Goal: Information Seeking & Learning: Learn about a topic

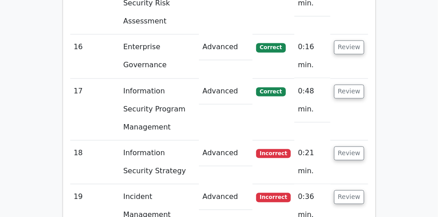
scroll to position [2019, 0]
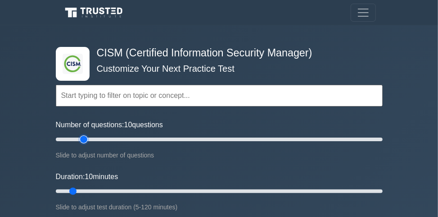
click at [85, 137] on input "Number of questions: 10 questions" at bounding box center [219, 139] width 327 height 11
click at [90, 137] on input "Number of questions: 20 questions" at bounding box center [219, 139] width 327 height 11
type input "30"
click at [101, 137] on input "Number of questions: 25 questions" at bounding box center [219, 139] width 327 height 11
click at [140, 187] on input "Duration: 10 minutes" at bounding box center [219, 191] width 327 height 11
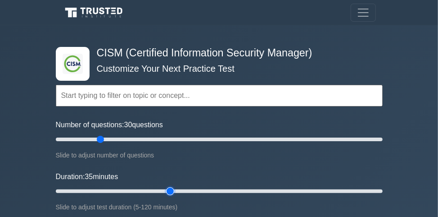
type input "45"
click at [165, 190] on input "Duration: 35 minutes" at bounding box center [219, 191] width 327 height 11
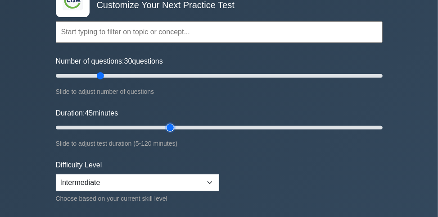
scroll to position [144, 0]
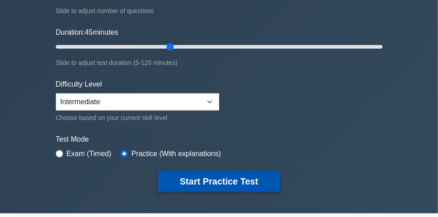
click at [163, 177] on button "Start Practice Test" at bounding box center [219, 181] width 122 height 21
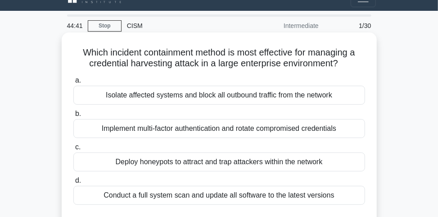
scroll to position [36, 0]
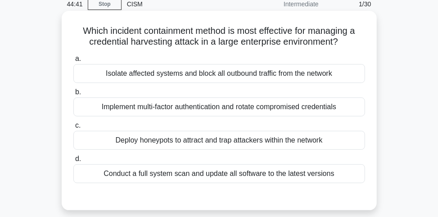
click at [298, 106] on div "Implement multi-factor authentication and rotate compromised credentials" at bounding box center [219, 106] width 292 height 19
click at [73, 95] on input "b. Implement multi-factor authentication and rotate compromised credentials" at bounding box center [73, 92] width 0 height 6
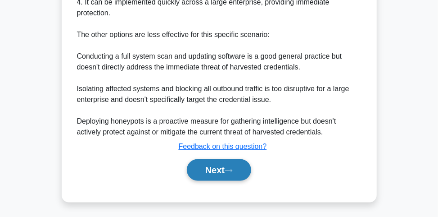
click at [241, 172] on button "Next" at bounding box center [219, 170] width 64 height 22
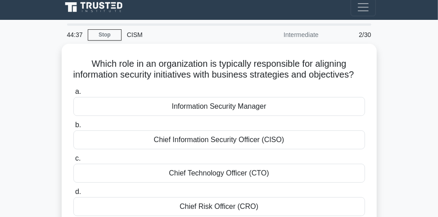
scroll to position [0, 0]
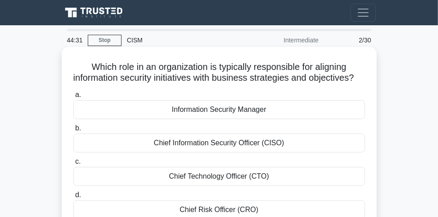
click at [228, 119] on div "Information Security Manager" at bounding box center [219, 109] width 292 height 19
click at [73, 98] on input "a. Information Security Manager" at bounding box center [73, 95] width 0 height 6
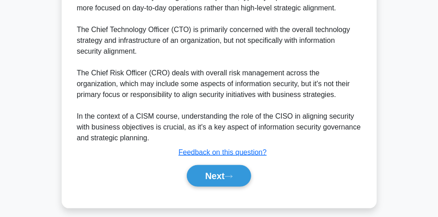
scroll to position [365, 0]
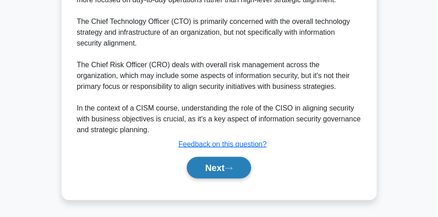
click at [219, 173] on button "Next" at bounding box center [219, 168] width 64 height 22
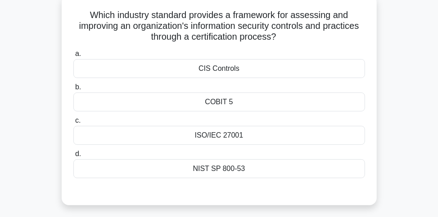
scroll to position [72, 0]
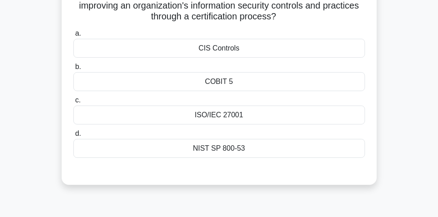
click at [261, 111] on div "ISO/IEC 27001" at bounding box center [219, 114] width 292 height 19
click at [73, 103] on input "c. ISO/IEC 27001" at bounding box center [73, 100] width 0 height 6
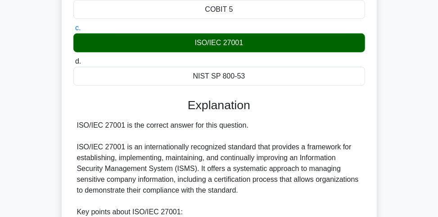
scroll to position [180, 0]
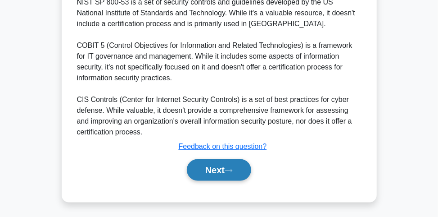
click at [228, 164] on button "Next" at bounding box center [219, 170] width 64 height 22
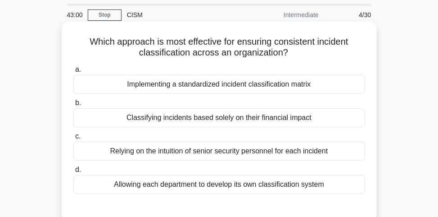
scroll to position [36, 0]
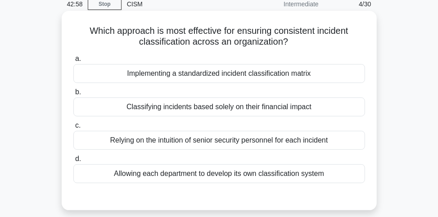
click at [246, 74] on div "Implementing a standardized incident classification matrix" at bounding box center [219, 73] width 292 height 19
drag, startPoint x: 246, startPoint y: 74, endPoint x: 216, endPoint y: 79, distance: 30.1
click at [216, 79] on div "Implementing a standardized incident classification matrix" at bounding box center [219, 73] width 292 height 19
click at [73, 62] on input "a. Implementing a standardized incident classification matrix" at bounding box center [73, 59] width 0 height 6
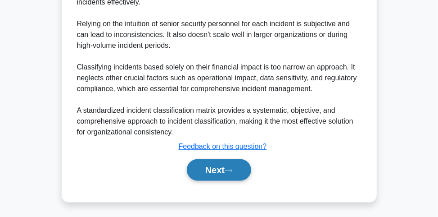
click at [217, 170] on button "Next" at bounding box center [219, 170] width 64 height 22
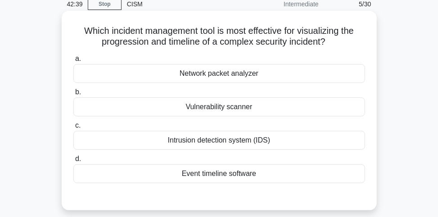
click at [223, 139] on div "Intrusion detection system (IDS)" at bounding box center [219, 140] width 292 height 19
click at [73, 128] on input "c. Intrusion detection system (IDS)" at bounding box center [73, 126] width 0 height 6
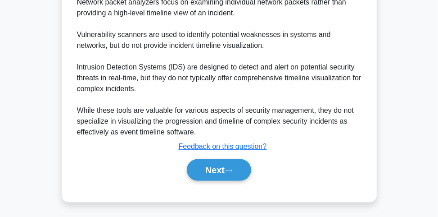
scroll to position [409, 0]
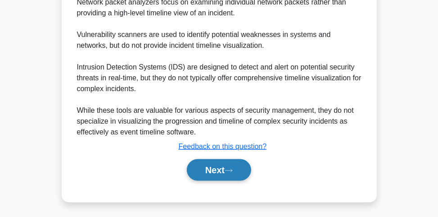
click at [204, 171] on button "Next" at bounding box center [219, 170] width 64 height 22
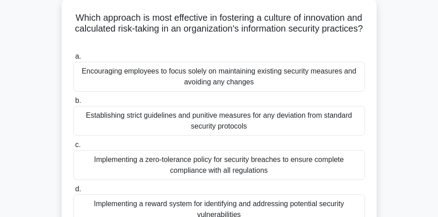
scroll to position [85, 0]
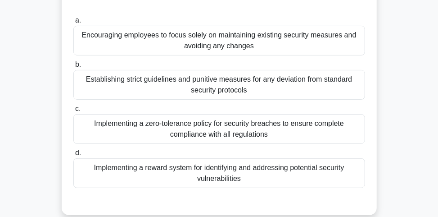
click at [305, 175] on div "Implementing a reward system for identifying and addressing potential security …" at bounding box center [219, 173] width 292 height 30
click at [73, 156] on input "d. Implementing a reward system for identifying and addressing potential securi…" at bounding box center [73, 153] width 0 height 6
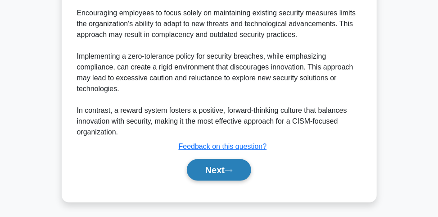
click at [231, 168] on icon at bounding box center [229, 170] width 8 height 5
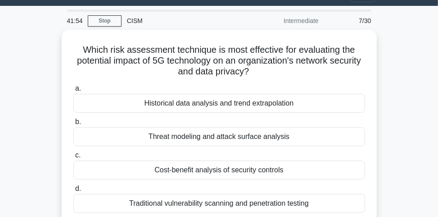
scroll to position [36, 0]
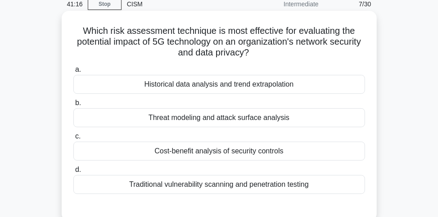
click at [242, 120] on div "Threat modeling and attack surface analysis" at bounding box center [219, 117] width 292 height 19
click at [73, 106] on input "b. Threat modeling and attack surface analysis" at bounding box center [73, 103] width 0 height 6
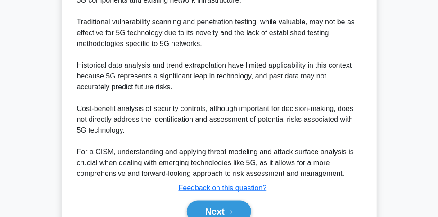
scroll to position [429, 0]
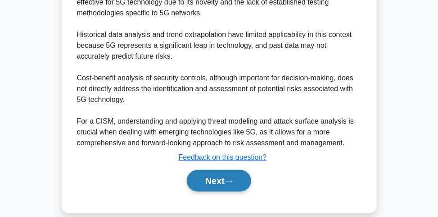
click at [217, 170] on button "Next" at bounding box center [219, 181] width 64 height 22
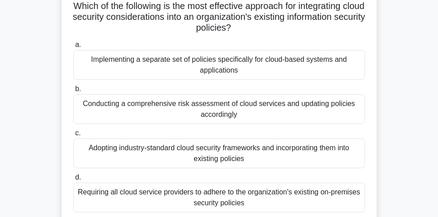
scroll to position [72, 0]
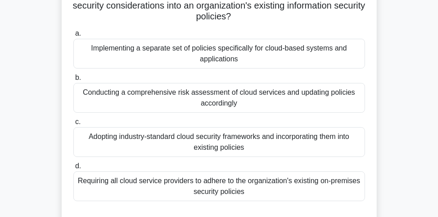
click at [284, 101] on div "Conducting a comprehensive risk assessment of cloud services and updating polic…" at bounding box center [219, 98] width 292 height 30
click at [73, 81] on input "b. Conducting a comprehensive risk assessment of cloud services and updating po…" at bounding box center [73, 78] width 0 height 6
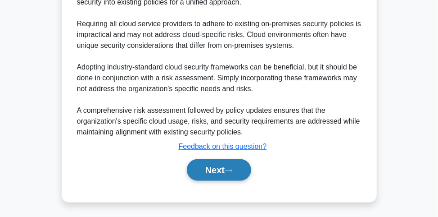
click at [239, 161] on button "Next" at bounding box center [219, 170] width 64 height 22
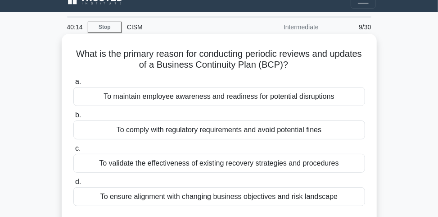
scroll to position [49, 0]
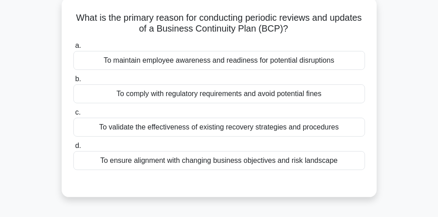
click at [257, 125] on div "To validate the effectiveness of existing recovery strategies and procedures" at bounding box center [219, 127] width 292 height 19
click at [73, 115] on input "c. To validate the effectiveness of existing recovery strategies and procedures" at bounding box center [73, 112] width 0 height 6
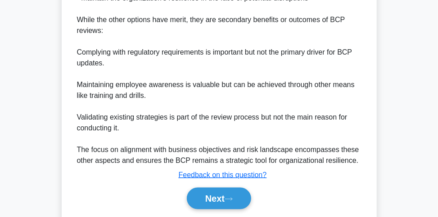
scroll to position [430, 0]
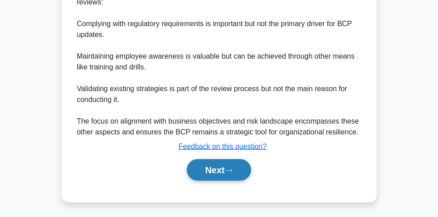
click at [240, 171] on button "Next" at bounding box center [219, 170] width 64 height 22
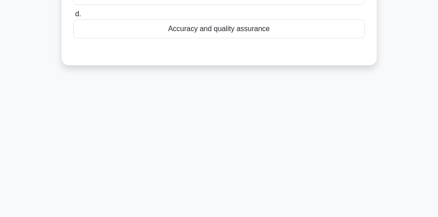
scroll to position [49, 0]
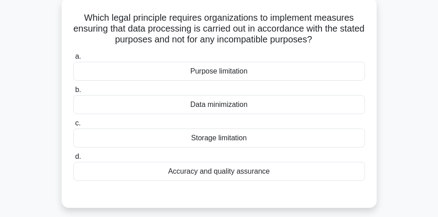
click at [260, 69] on div "Purpose limitation" at bounding box center [219, 71] width 292 height 19
click at [73, 59] on input "a. Purpose limitation" at bounding box center [73, 57] width 0 height 6
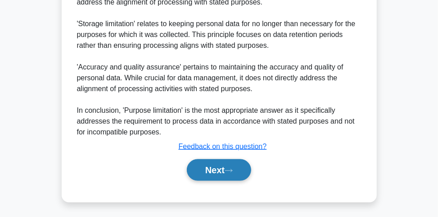
click at [213, 166] on button "Next" at bounding box center [219, 170] width 64 height 22
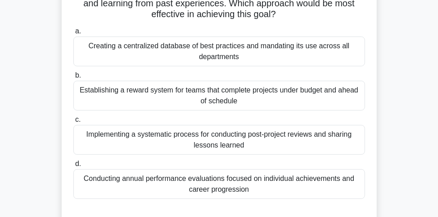
scroll to position [85, 0]
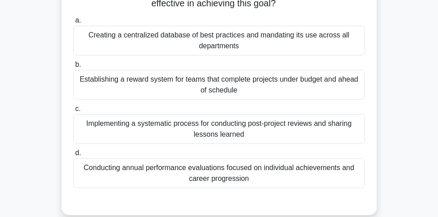
click at [264, 130] on div "Implementing a systematic process for conducting post-project reviews and shari…" at bounding box center [219, 129] width 292 height 30
click at [73, 112] on input "c. Implementing a systematic process for conducting post-project reviews and sh…" at bounding box center [73, 109] width 0 height 6
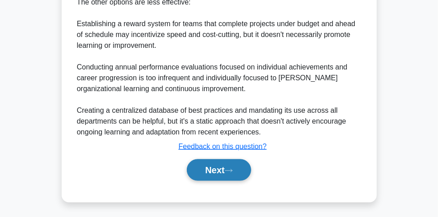
click at [223, 174] on button "Next" at bounding box center [219, 170] width 64 height 22
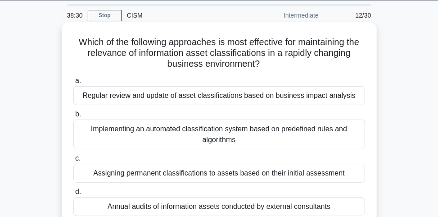
scroll to position [36, 0]
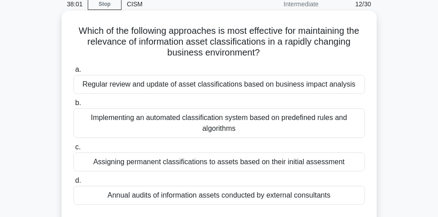
click at [269, 88] on div "Regular review and update of asset classifications based on business impact ana…" at bounding box center [219, 84] width 292 height 19
click at [73, 73] on input "a. Regular review and update of asset classifications based on business impact …" at bounding box center [73, 70] width 0 height 6
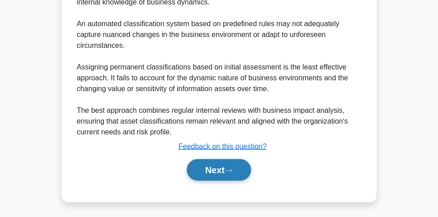
click at [246, 167] on button "Next" at bounding box center [219, 170] width 64 height 22
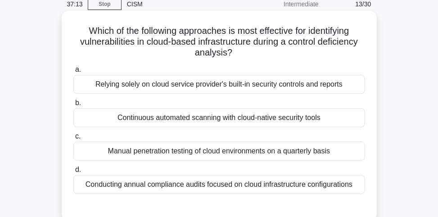
click at [228, 114] on div "Continuous automated scanning with cloud-native security tools" at bounding box center [219, 117] width 292 height 19
click at [73, 106] on input "b. Continuous automated scanning with cloud-native security tools" at bounding box center [73, 103] width 0 height 6
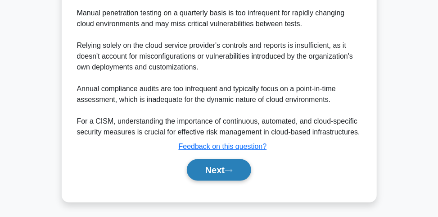
click at [239, 165] on button "Next" at bounding box center [219, 170] width 64 height 22
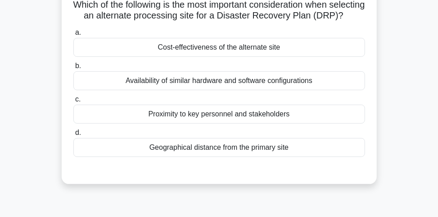
scroll to position [72, 0]
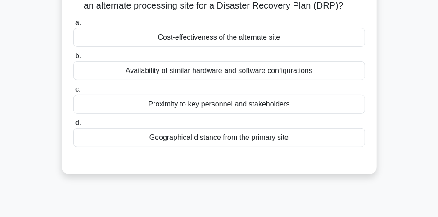
click at [216, 147] on div "Geographical distance from the primary site" at bounding box center [219, 137] width 292 height 19
click at [73, 126] on input "d. Geographical distance from the primary site" at bounding box center [73, 123] width 0 height 6
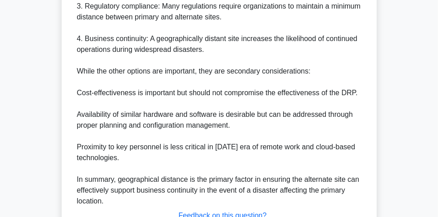
scroll to position [440, 0]
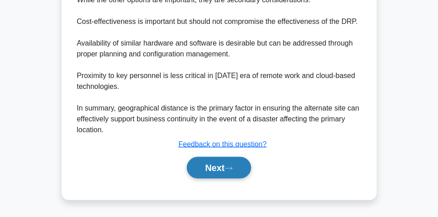
click at [215, 174] on button "Next" at bounding box center [219, 168] width 64 height 22
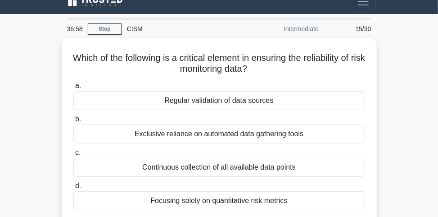
scroll to position [0, 0]
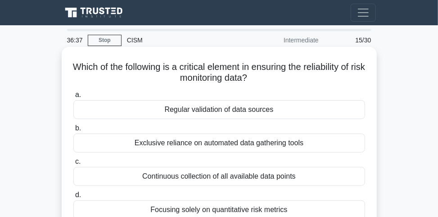
click at [253, 112] on div "Regular validation of data sources" at bounding box center [219, 109] width 292 height 19
click at [73, 98] on input "a. Regular validation of data sources" at bounding box center [73, 95] width 0 height 6
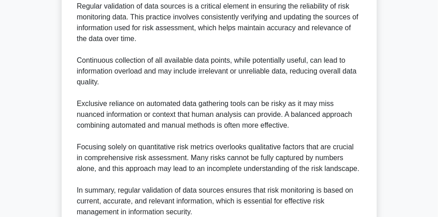
scroll to position [332, 0]
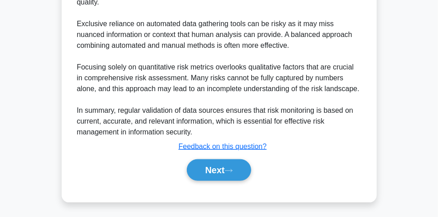
click at [223, 179] on div "Next" at bounding box center [219, 169] width 292 height 29
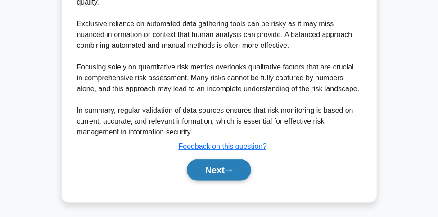
click at [223, 177] on button "Next" at bounding box center [219, 170] width 64 height 22
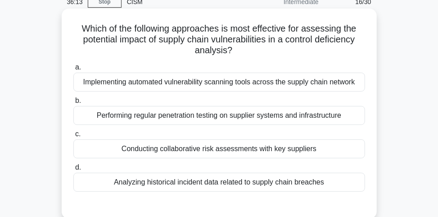
scroll to position [49, 0]
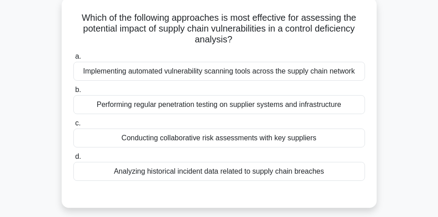
click at [275, 148] on div "a. Implementing automated vulnerability scanning tools across the supply chain …" at bounding box center [219, 115] width 303 height 133
click at [278, 144] on div "Conducting collaborative risk assessments with key suppliers" at bounding box center [219, 137] width 292 height 19
click at [73, 126] on input "c. Conducting collaborative risk assessments with key suppliers" at bounding box center [73, 123] width 0 height 6
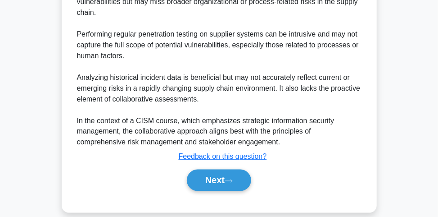
scroll to position [501, 0]
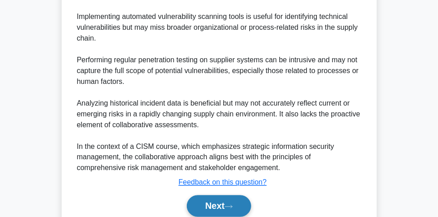
click at [231, 200] on button "Next" at bounding box center [219, 206] width 64 height 22
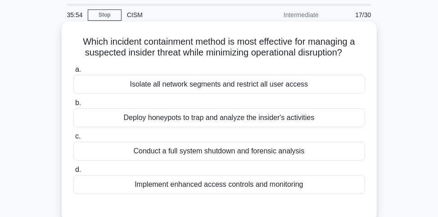
scroll to position [36, 0]
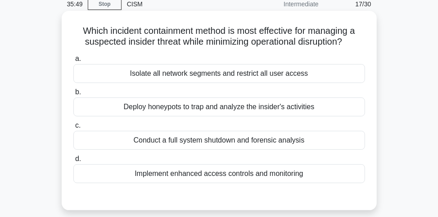
click at [226, 173] on div "Implement enhanced access controls and monitoring" at bounding box center [219, 173] width 292 height 19
click at [73, 162] on input "d. Implement enhanced access controls and monitoring" at bounding box center [73, 159] width 0 height 6
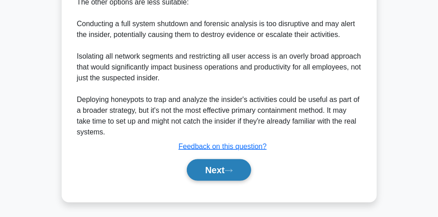
click at [220, 173] on button "Next" at bounding box center [219, 170] width 64 height 22
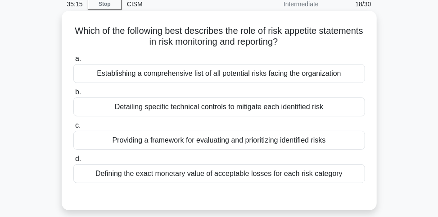
click at [223, 143] on div "Providing a framework for evaluating and prioritizing identified risks" at bounding box center [219, 140] width 292 height 19
click at [73, 128] on input "c. Providing a framework for evaluating and prioritizing identified risks" at bounding box center [73, 126] width 0 height 6
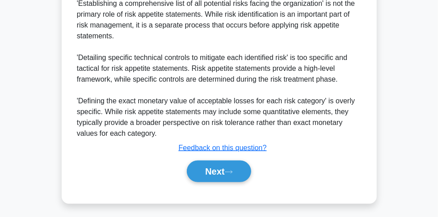
scroll to position [419, 0]
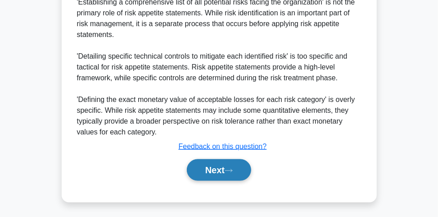
click at [226, 170] on button "Next" at bounding box center [219, 170] width 64 height 22
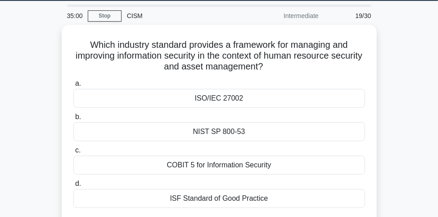
scroll to position [36, 0]
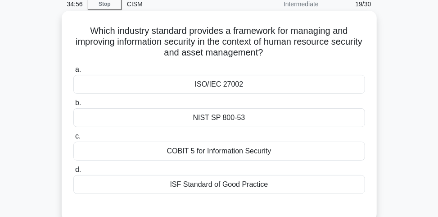
click at [237, 123] on div "NIST SP 800-53" at bounding box center [219, 117] width 292 height 19
click at [234, 123] on div "NIST SP 800-53" at bounding box center [219, 117] width 292 height 19
click at [73, 106] on input "b. NIST SP 800-53" at bounding box center [73, 103] width 0 height 6
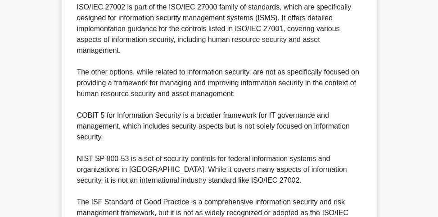
scroll to position [398, 0]
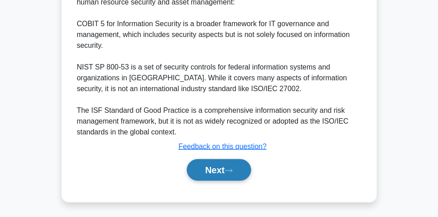
click at [221, 161] on button "Next" at bounding box center [219, 170] width 64 height 22
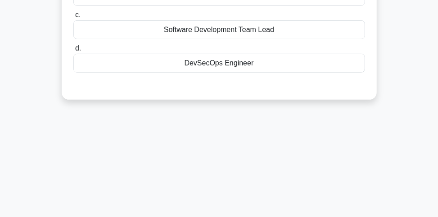
scroll to position [49, 0]
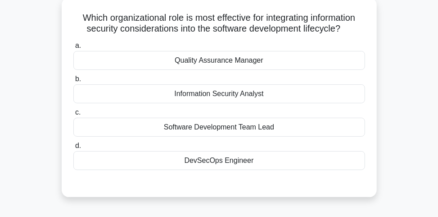
click at [238, 159] on div "DevSecOps Engineer" at bounding box center [219, 160] width 292 height 19
click at [73, 149] on input "d. DevSecOps Engineer" at bounding box center [73, 146] width 0 height 6
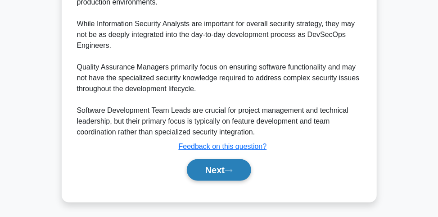
click at [234, 165] on button "Next" at bounding box center [219, 170] width 64 height 22
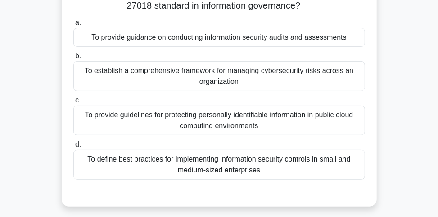
scroll to position [36, 0]
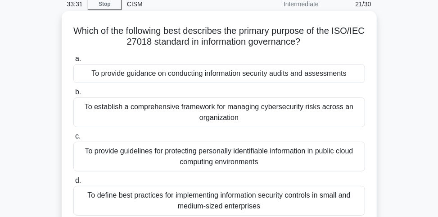
click at [256, 161] on div "To provide guidelines for protecting personally identifiable information in pub…" at bounding box center [219, 156] width 292 height 30
click at [73, 139] on input "c. To provide guidelines for protecting personally identifiable information in …" at bounding box center [73, 136] width 0 height 6
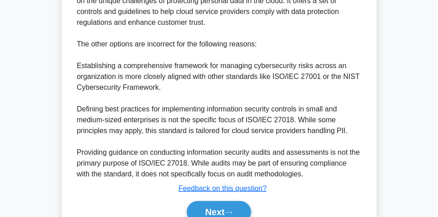
scroll to position [397, 0]
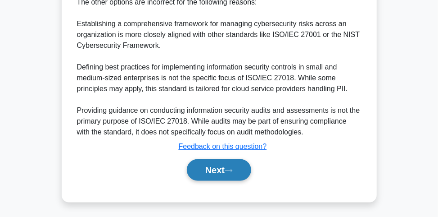
click at [228, 168] on icon at bounding box center [229, 170] width 8 height 5
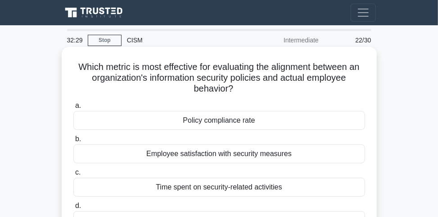
scroll to position [36, 0]
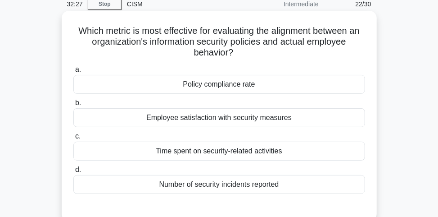
click at [266, 180] on div "Number of security incidents reported" at bounding box center [219, 184] width 292 height 19
click at [73, 173] on input "d. Number of security incidents reported" at bounding box center [73, 170] width 0 height 6
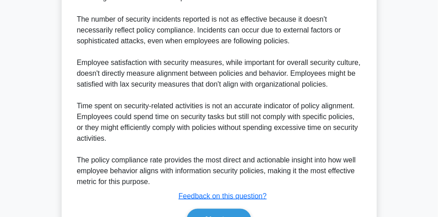
scroll to position [397, 0]
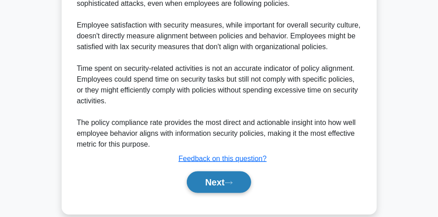
click at [239, 182] on button "Next" at bounding box center [219, 182] width 64 height 22
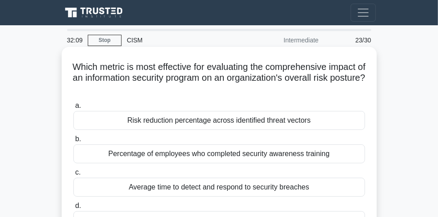
scroll to position [36, 0]
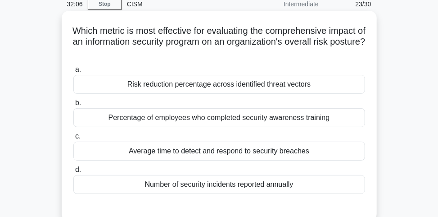
click at [279, 179] on div "Number of security incidents reported annually" at bounding box center [219, 184] width 292 height 19
click at [73, 173] on input "d. Number of security incidents reported annually" at bounding box center [73, 170] width 0 height 6
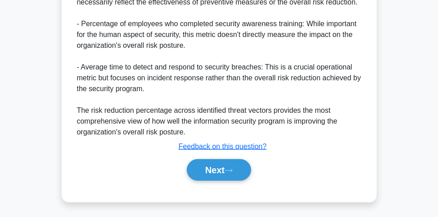
scroll to position [474, 0]
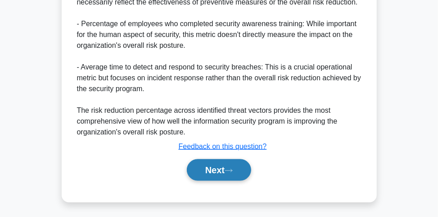
click at [242, 163] on button "Next" at bounding box center [219, 170] width 64 height 22
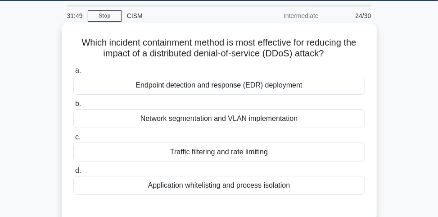
scroll to position [36, 0]
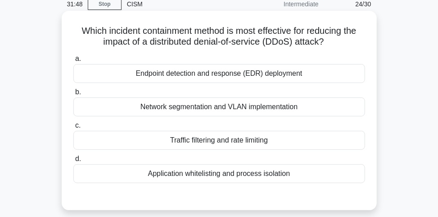
click at [246, 81] on div "Endpoint detection and response (EDR) deployment" at bounding box center [219, 73] width 292 height 19
click at [73, 62] on input "a. Endpoint detection and response (EDR) deployment" at bounding box center [73, 59] width 0 height 6
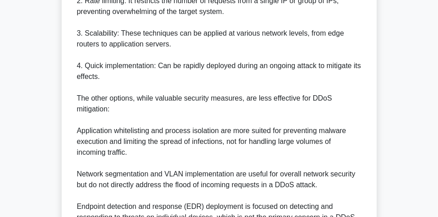
scroll to position [430, 0]
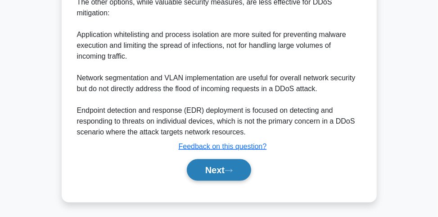
click at [195, 169] on button "Next" at bounding box center [219, 170] width 64 height 22
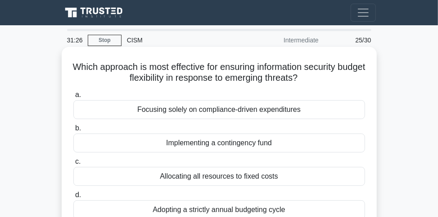
scroll to position [36, 0]
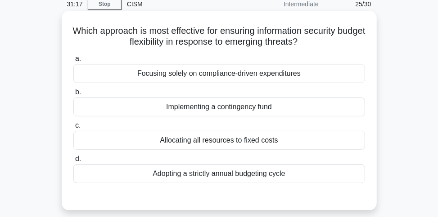
click at [252, 106] on div "Implementing a contingency fund" at bounding box center [219, 106] width 292 height 19
click at [73, 95] on input "b. Implementing a contingency fund" at bounding box center [73, 92] width 0 height 6
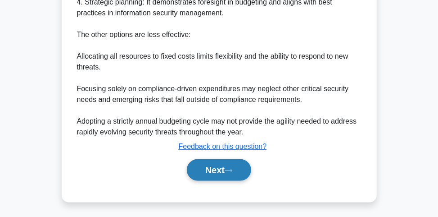
click at [230, 168] on icon at bounding box center [229, 170] width 8 height 5
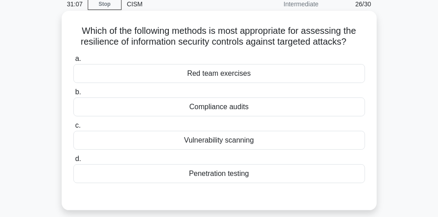
click at [201, 70] on div "Red team exercises" at bounding box center [219, 73] width 292 height 19
click at [73, 62] on input "a. Red team exercises" at bounding box center [73, 59] width 0 height 6
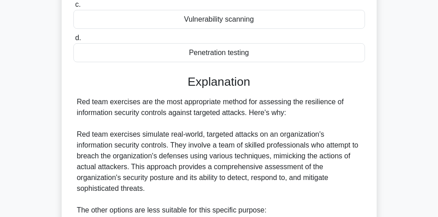
scroll to position [397, 0]
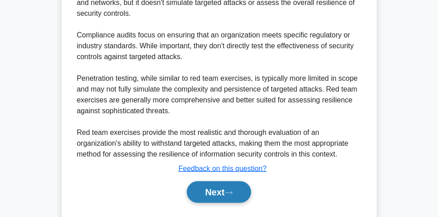
click at [224, 183] on button "Next" at bounding box center [219, 192] width 64 height 22
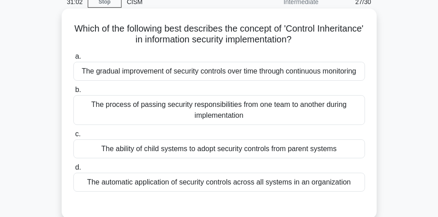
scroll to position [49, 0]
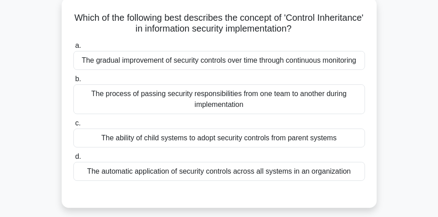
click at [230, 143] on div "The ability of child systems to adopt security controls from parent systems" at bounding box center [219, 137] width 292 height 19
click at [73, 126] on input "c. The ability of child systems to adopt security controls from parent systems" at bounding box center [73, 123] width 0 height 6
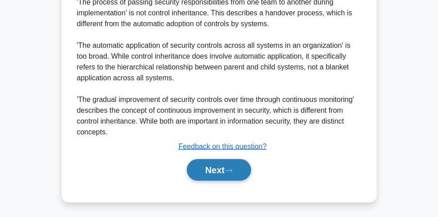
click at [217, 171] on button "Next" at bounding box center [219, 170] width 64 height 22
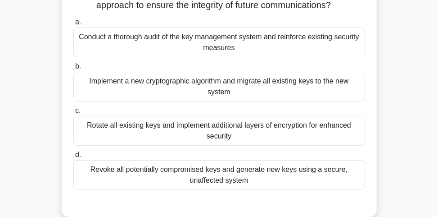
scroll to position [72, 0]
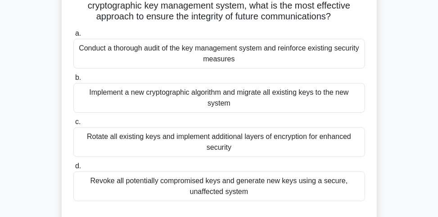
click at [265, 188] on div "Revoke all potentially compromised keys and generate new keys using a secure, u…" at bounding box center [219, 186] width 292 height 30
click at [73, 169] on input "d. Revoke all potentially compromised keys and generate new keys using a secure…" at bounding box center [73, 166] width 0 height 6
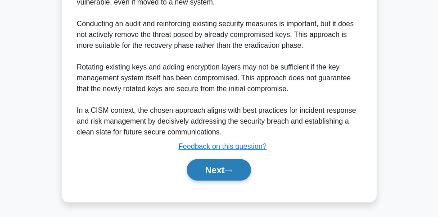
click at [235, 163] on button "Next" at bounding box center [219, 170] width 64 height 22
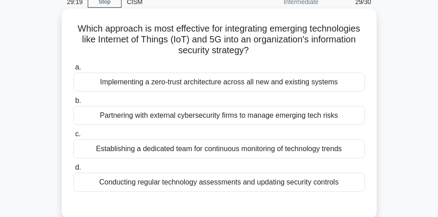
scroll to position [49, 0]
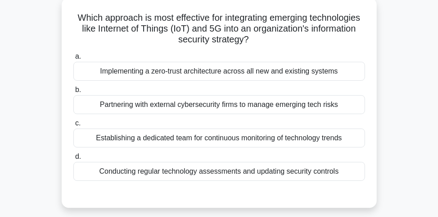
click at [217, 169] on div "Conducting regular technology assessments and updating security controls" at bounding box center [219, 171] width 292 height 19
click at [73, 160] on input "d. Conducting regular technology assessments and updating security controls" at bounding box center [73, 157] width 0 height 6
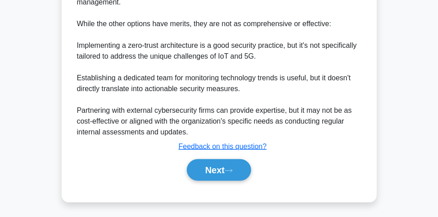
click at [220, 168] on button "Next" at bounding box center [219, 170] width 64 height 22
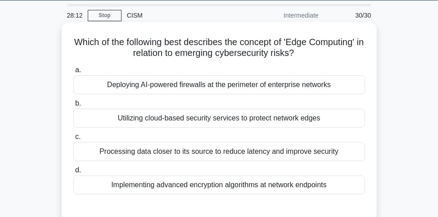
scroll to position [36, 0]
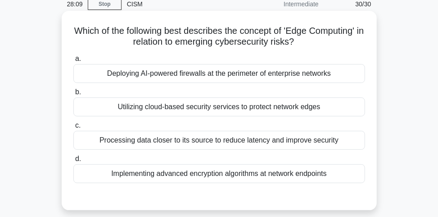
click at [224, 109] on div "Utilizing cloud-based security services to protect network edges" at bounding box center [219, 106] width 292 height 19
click at [73, 95] on input "b. Utilizing cloud-based security services to protect network edges" at bounding box center [73, 92] width 0 height 6
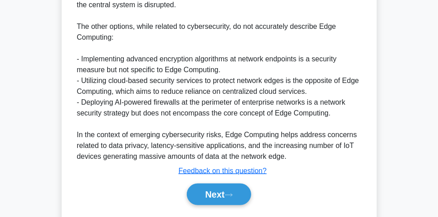
scroll to position [433, 0]
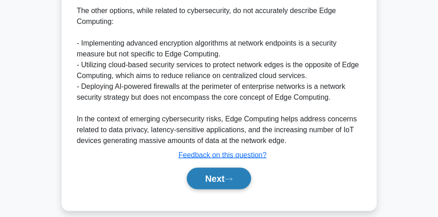
click at [228, 173] on button "Next" at bounding box center [219, 179] width 64 height 22
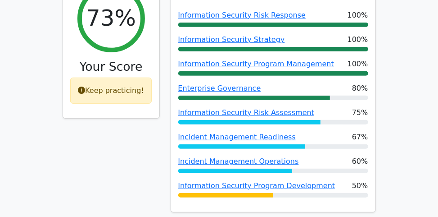
scroll to position [144, 0]
